Goal: Transaction & Acquisition: Purchase product/service

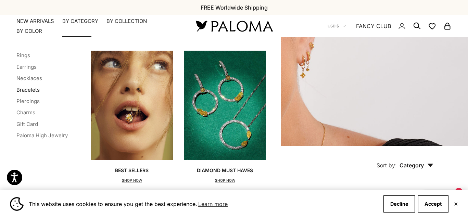
click at [33, 90] on link "Bracelets" at bounding box center [27, 90] width 23 height 7
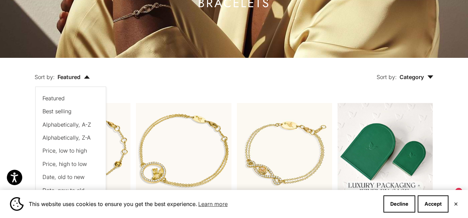
scroll to position [92, 0]
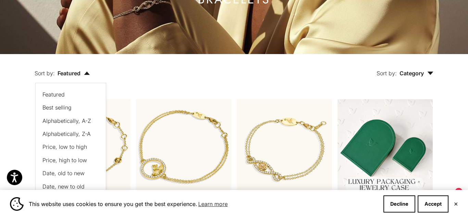
click at [63, 145] on span "Price, low to high" at bounding box center [64, 147] width 45 height 7
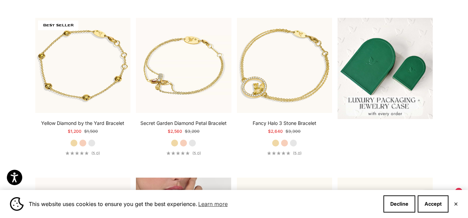
scroll to position [133, 0]
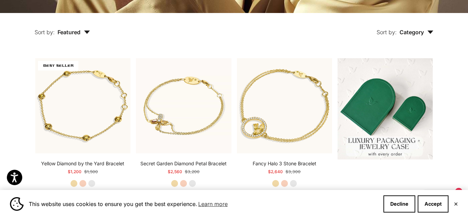
click at [75, 35] on span "Featured" at bounding box center [74, 32] width 33 height 7
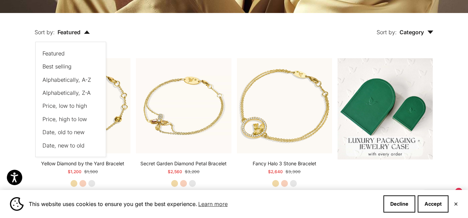
click at [69, 101] on button "Price, low to high" at bounding box center [67, 105] width 50 height 9
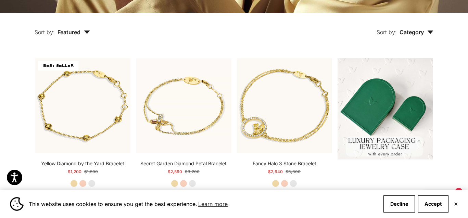
click at [70, 34] on span "Featured" at bounding box center [74, 32] width 33 height 7
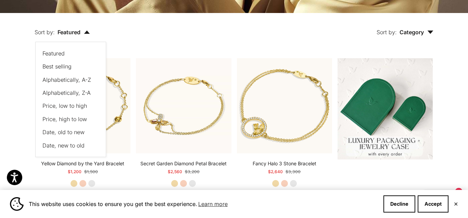
click at [44, 107] on span "Price, low to high" at bounding box center [64, 105] width 45 height 7
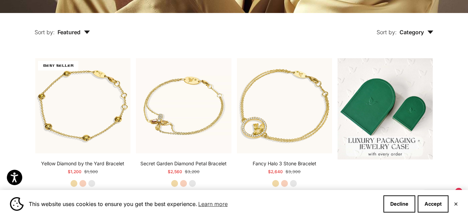
click at [78, 34] on span "Featured" at bounding box center [74, 32] width 33 height 7
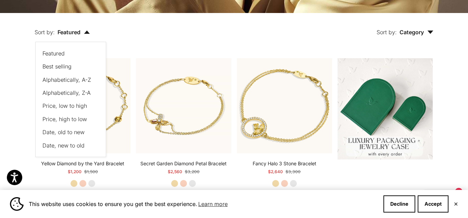
click at [85, 104] on span "Price, low to high" at bounding box center [64, 105] width 45 height 7
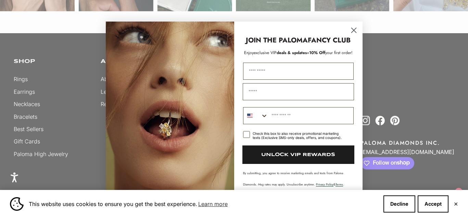
scroll to position [213, 0]
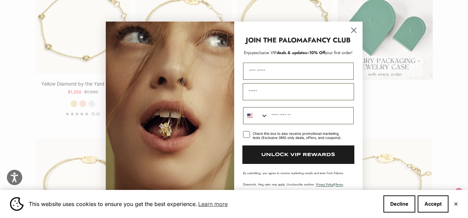
click at [354, 30] on icon "Close dialog" at bounding box center [354, 30] width 5 height 5
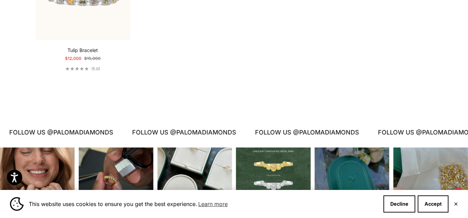
scroll to position [543, 0]
